Goal: Communication & Community: Participate in discussion

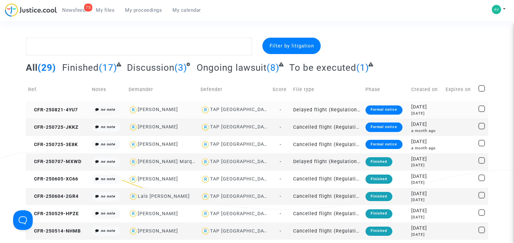
click at [145, 108] on div "[PERSON_NAME]" at bounding box center [158, 110] width 40 height 6
type textarea "@"[PERSON_NAME]" @"Pitcher Avocat""
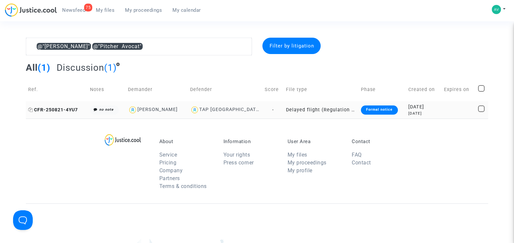
click at [54, 109] on span "CFR-250821-4YU7" at bounding box center [53, 110] width 50 height 6
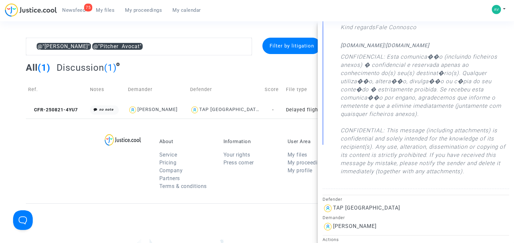
scroll to position [286, 0]
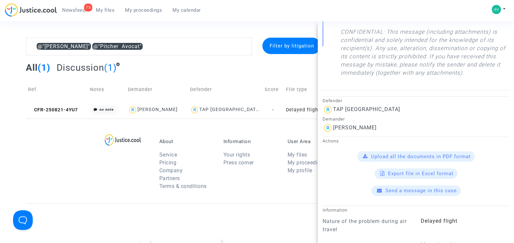
click at [424, 189] on span "Send a message in this case" at bounding box center [420, 190] width 71 height 6
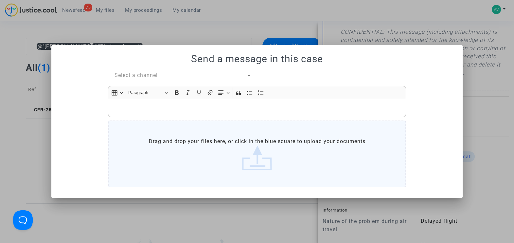
click at [132, 77] on span "Select a channel" at bounding box center [135, 75] width 43 height 6
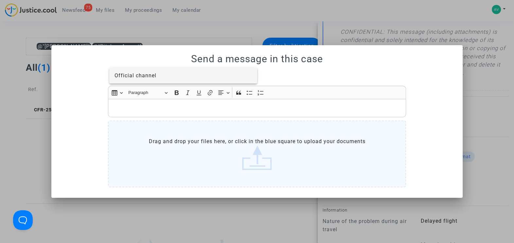
click at [141, 73] on span "Official channel" at bounding box center [135, 75] width 42 height 6
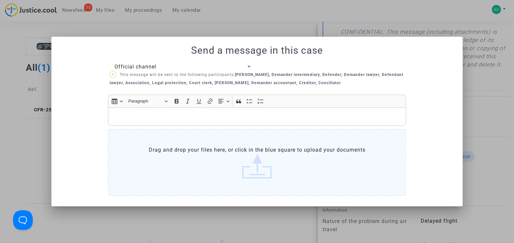
click at [158, 114] on p "Rich Text Editor, main" at bounding box center [257, 116] width 291 height 8
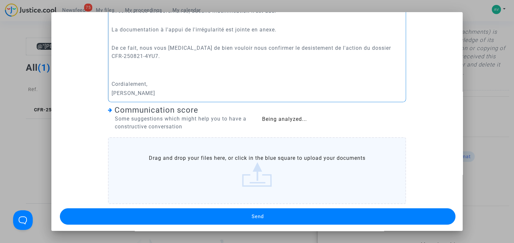
scroll to position [172, 0]
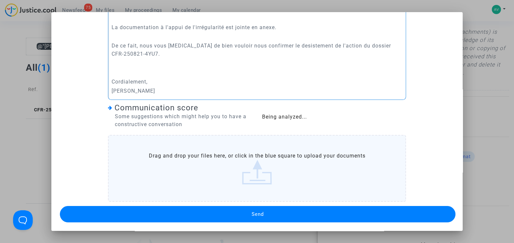
click at [256, 163] on label "Drag and drop your files here, or click in the blue square to upload your docum…" at bounding box center [257, 168] width 298 height 67
click at [0, 0] on input "Drag and drop your files here, or click in the blue square to upload your docum…" at bounding box center [0, 0] width 0 height 0
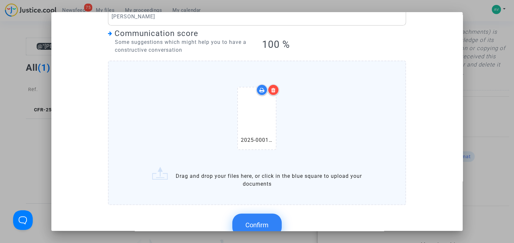
scroll to position [254, 0]
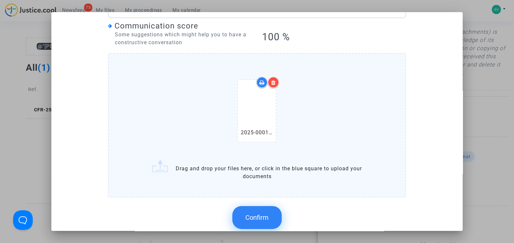
click at [261, 217] on span "Confirm" at bounding box center [256, 217] width 23 height 8
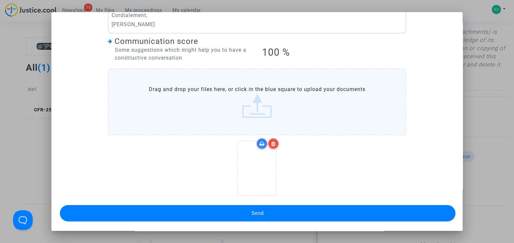
scroll to position [238, 0]
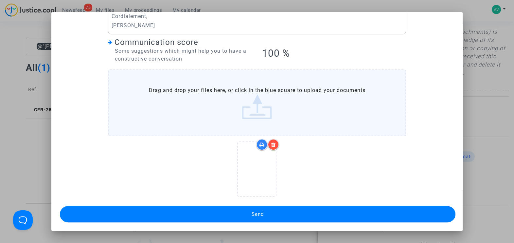
click at [288, 210] on button "Send" at bounding box center [257, 214] width 395 height 16
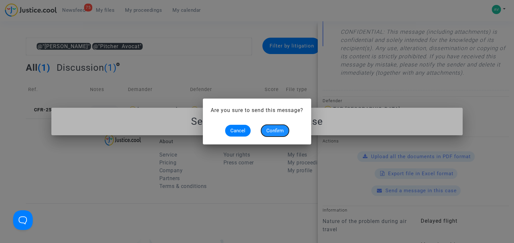
click at [271, 131] on span "Confirm" at bounding box center [274, 131] width 17 height 6
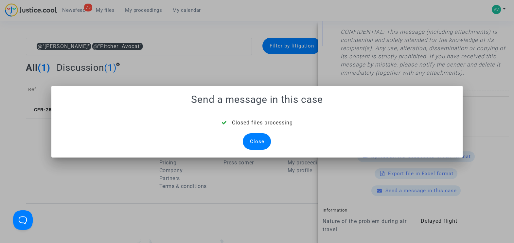
click at [255, 141] on div "Close" at bounding box center [257, 141] width 28 height 16
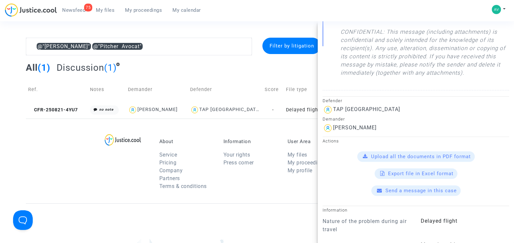
click at [43, 64] on span "(1)" at bounding box center [44, 67] width 13 height 11
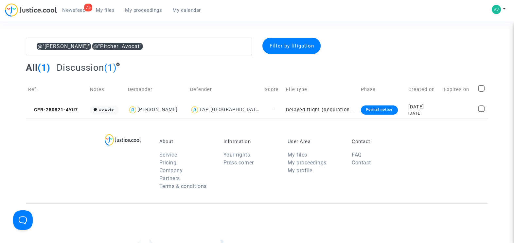
click at [30, 68] on span "All" at bounding box center [32, 67] width 12 height 11
click at [139, 10] on span "My proceedings" at bounding box center [143, 10] width 37 height 6
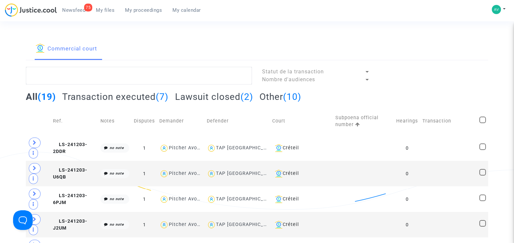
click at [104, 11] on span "My files" at bounding box center [105, 10] width 19 height 6
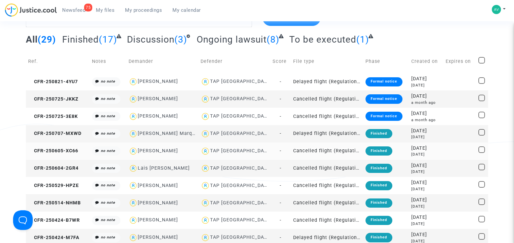
scroll to position [41, 0]
